Goal: Find specific page/section: Find specific page/section

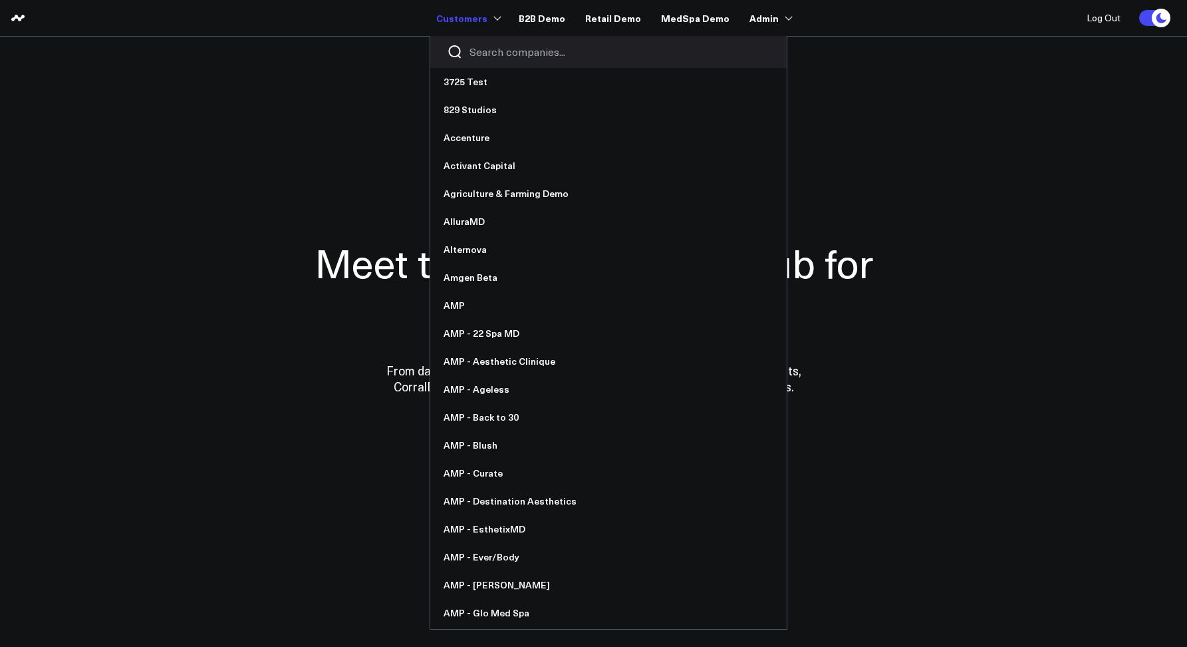
click at [504, 49] on input "Search companies input" at bounding box center [620, 52] width 301 height 15
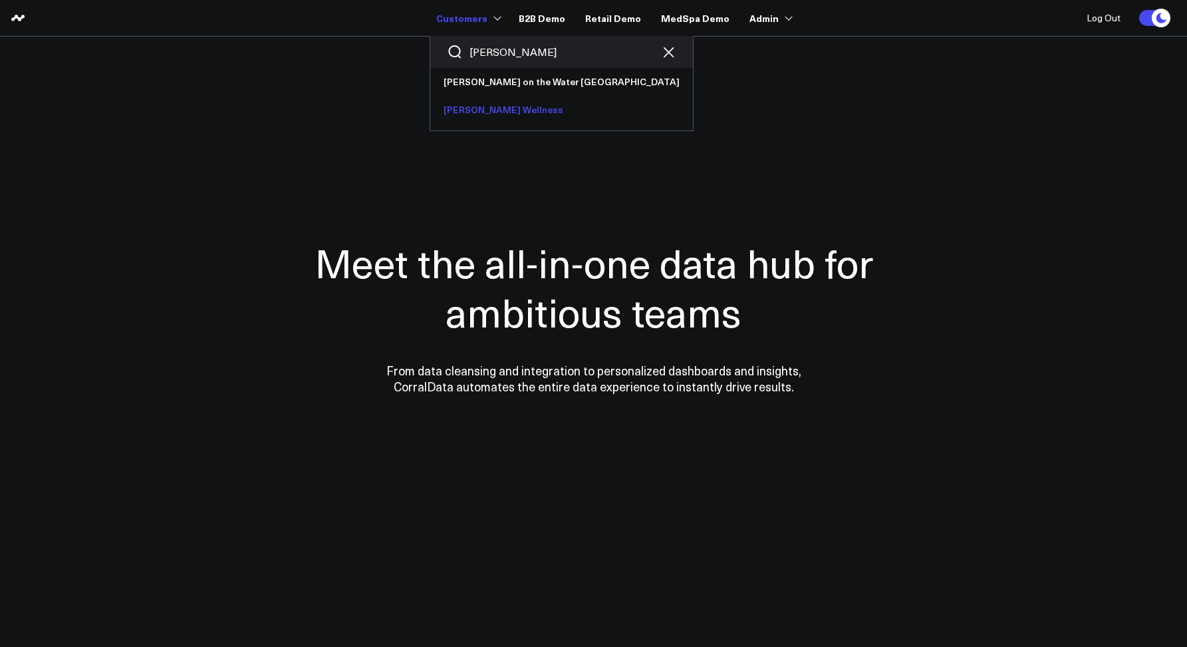
type input "[PERSON_NAME]"
click at [497, 96] on link "[PERSON_NAME] Wellness" at bounding box center [561, 110] width 263 height 28
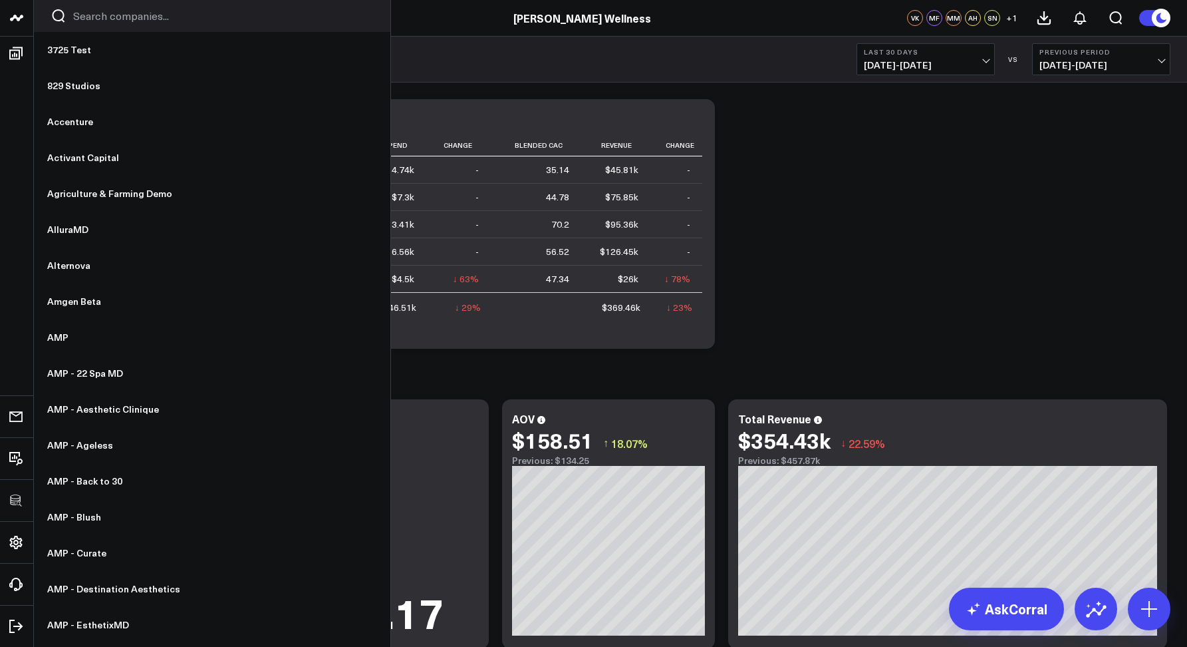
click at [13, 25] on icon at bounding box center [17, 18] width 16 height 16
click at [75, 19] on input "Search companies input" at bounding box center [223, 16] width 301 height 15
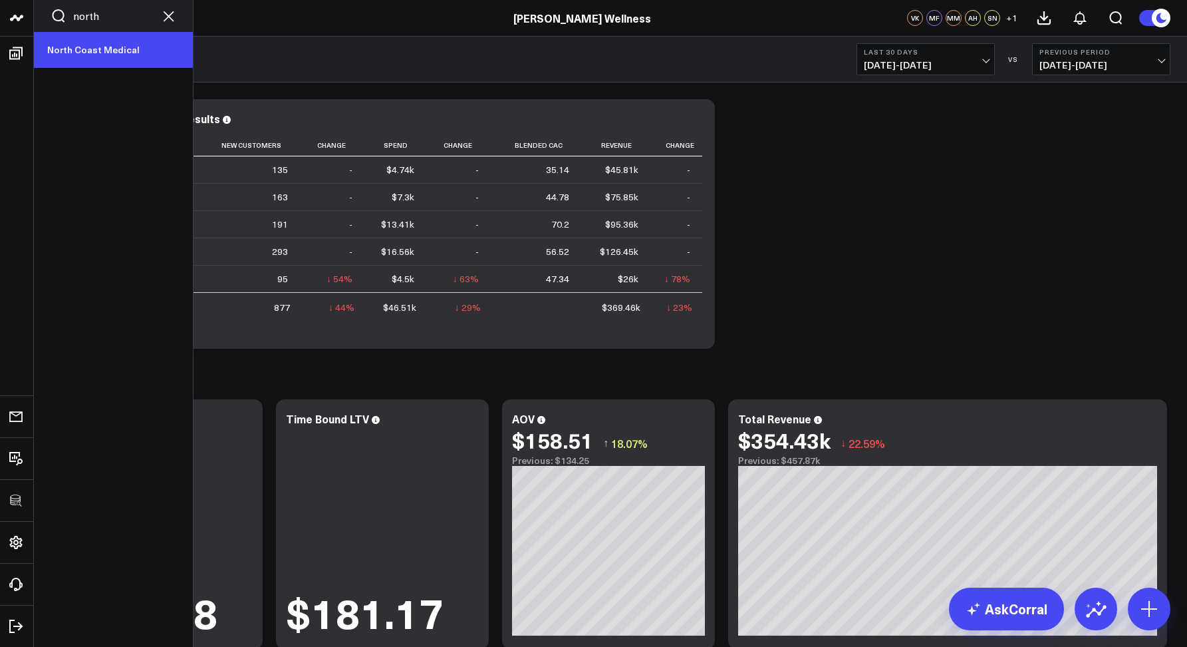
type input "north"
click at [75, 52] on link "North Coast Medical" at bounding box center [113, 50] width 159 height 36
